Goal: Navigation & Orientation: Understand site structure

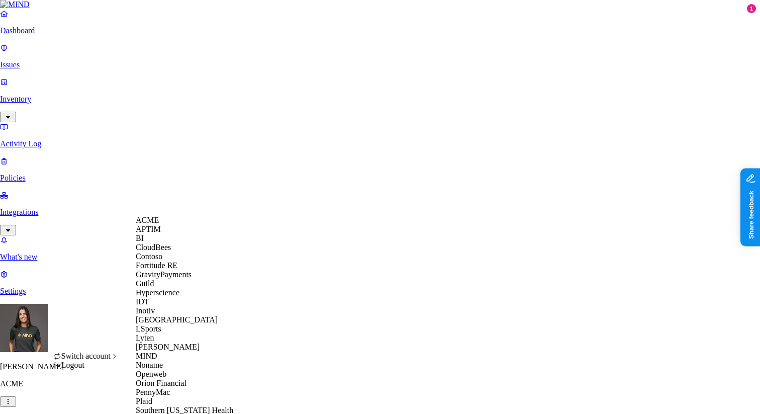
scroll to position [54, 0]
click at [192, 278] on span "GravityPayments" at bounding box center [164, 274] width 56 height 9
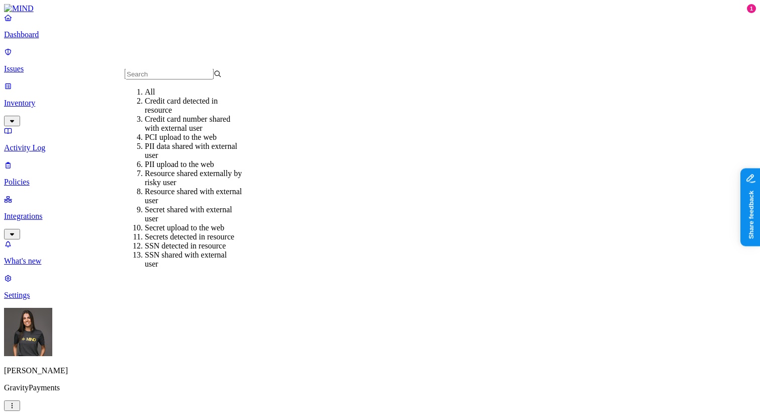
scroll to position [196, 0]
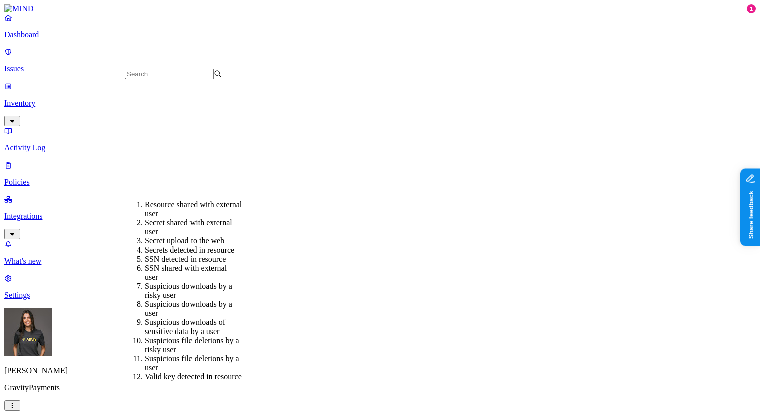
click at [61, 178] on p "Policies" at bounding box center [380, 182] width 752 height 9
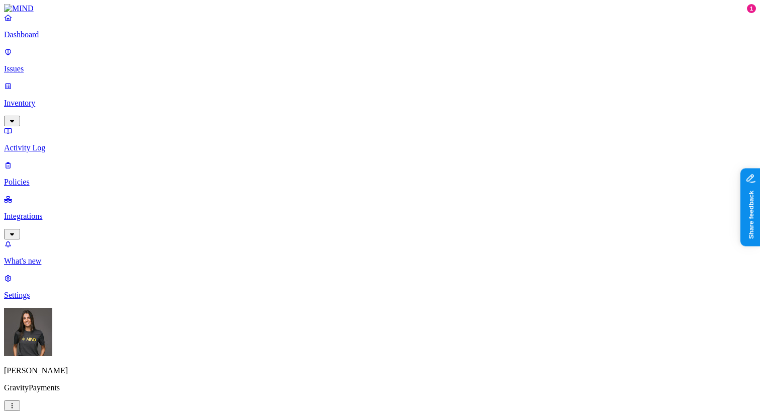
scroll to position [27, 0]
click at [79, 212] on p "Integrations" at bounding box center [380, 216] width 752 height 9
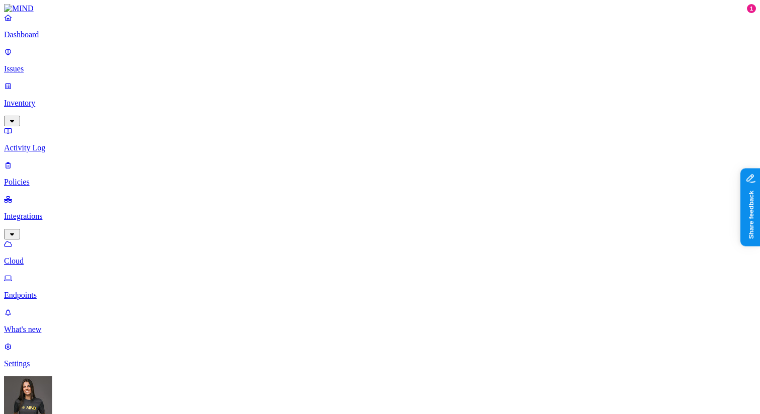
click at [77, 291] on p "Endpoints" at bounding box center [380, 295] width 752 height 9
click at [62, 39] on p "Dashboard" at bounding box center [380, 34] width 752 height 9
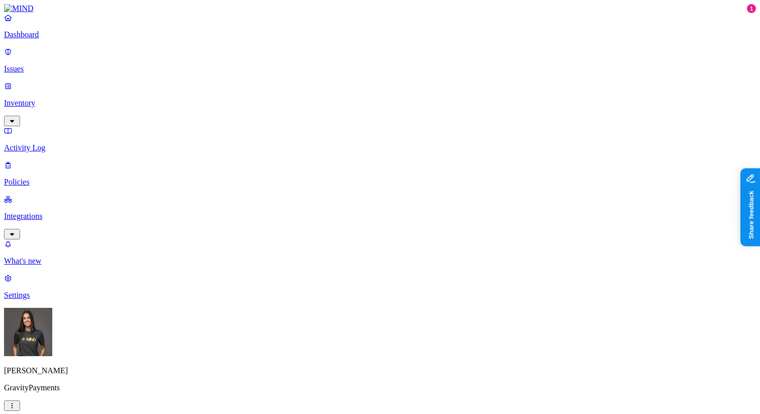
click at [66, 64] on p "Issues" at bounding box center [380, 68] width 752 height 9
click at [80, 81] on link "Inventory" at bounding box center [380, 102] width 752 height 43
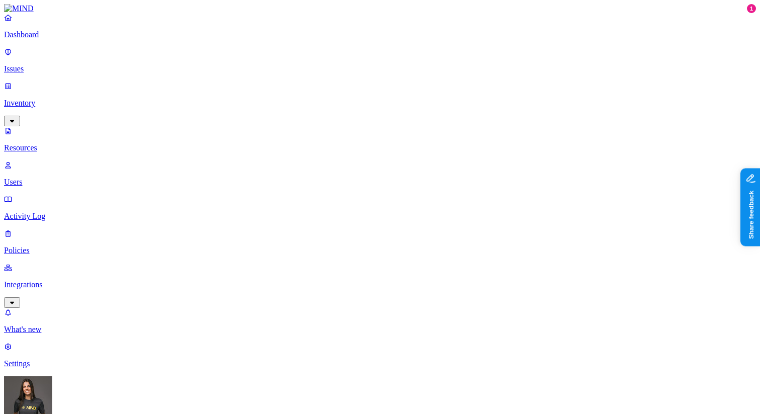
click at [87, 178] on p "Users" at bounding box center [380, 182] width 752 height 9
